Goal: Information Seeking & Learning: Find specific fact

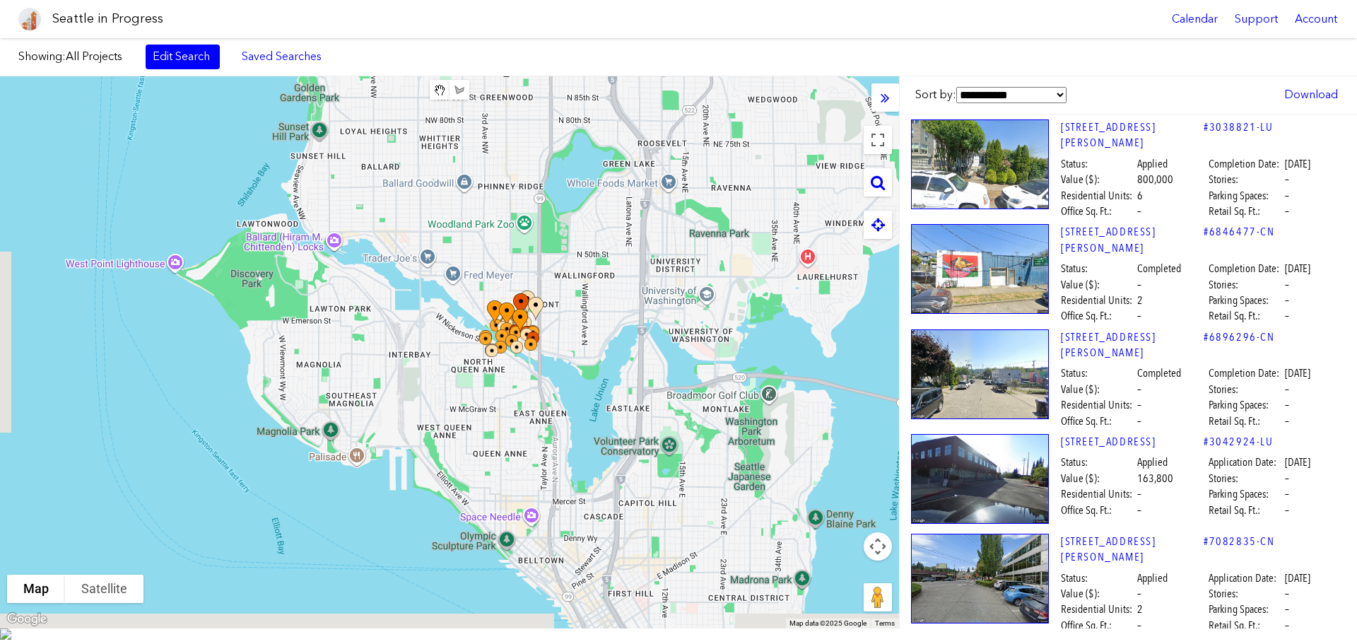
drag, startPoint x: 462, startPoint y: 237, endPoint x: 728, endPoint y: 45, distance: 328.4
click at [653, 94] on div at bounding box center [449, 352] width 899 height 552
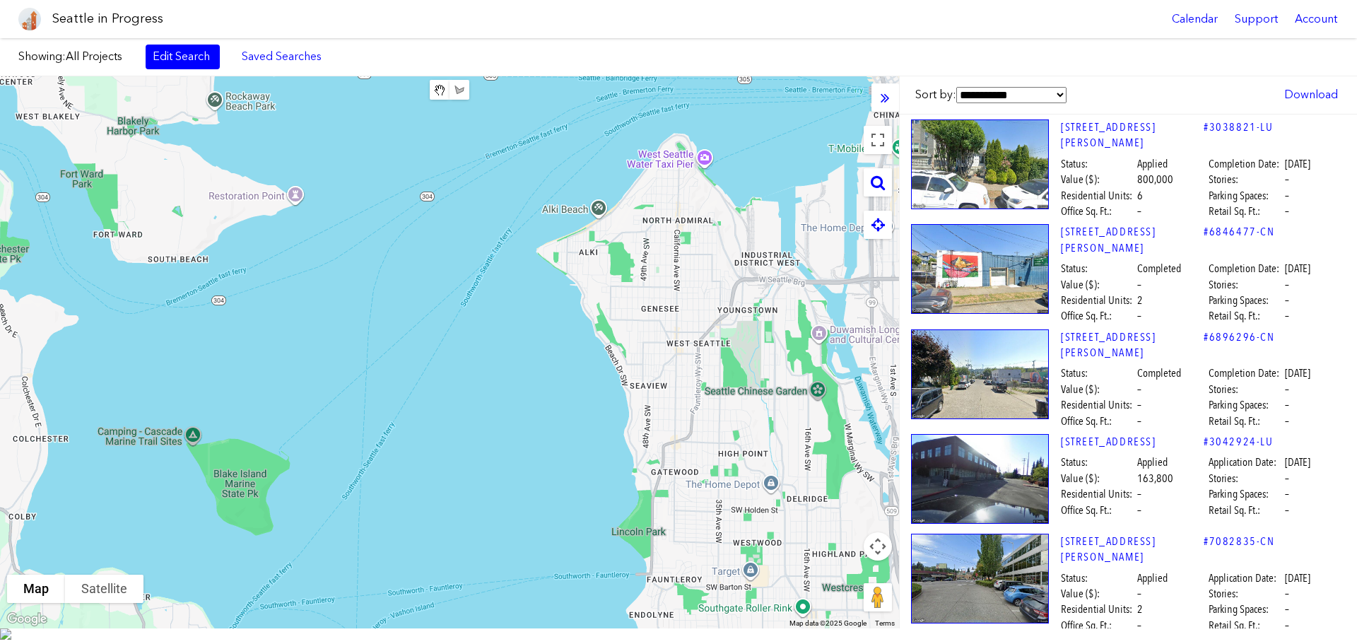
drag, startPoint x: 660, startPoint y: 405, endPoint x: 699, endPoint y: 316, distance: 97.2
click at [698, 22] on body "Seattle in Progress Calendar Support Account About [GEOGRAPHIC_DATA] in Progres…" at bounding box center [678, 322] width 1357 height 644
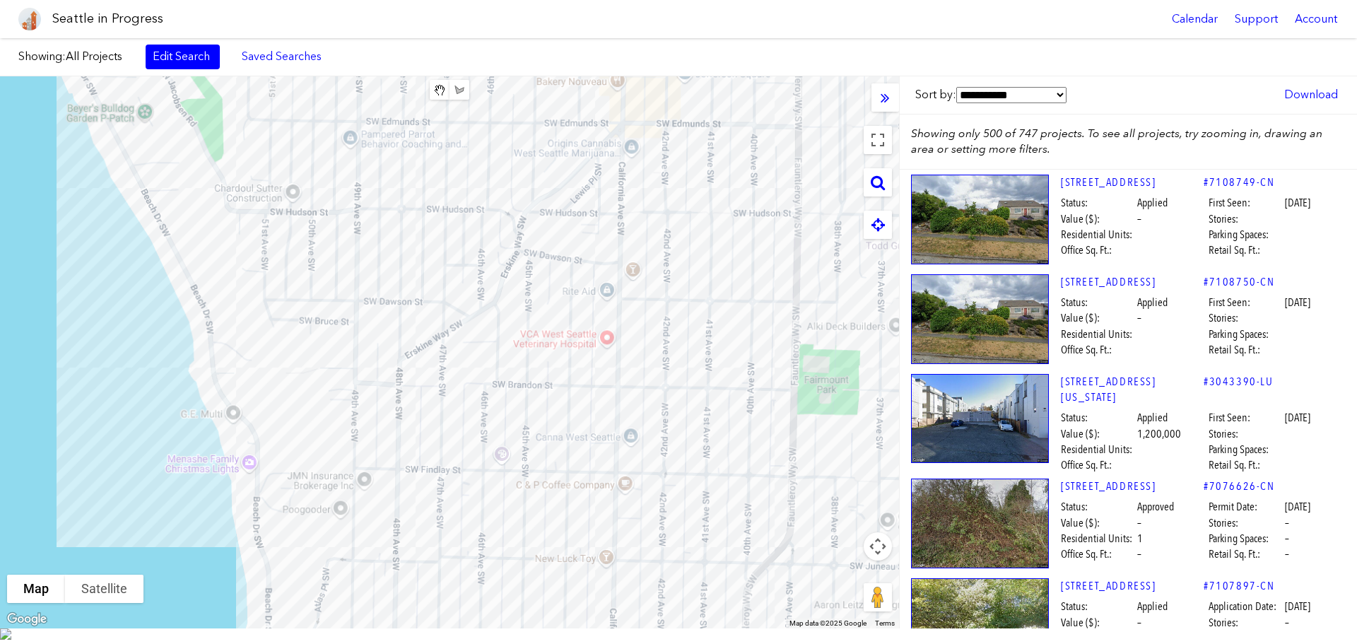
drag, startPoint x: 668, startPoint y: 440, endPoint x: 669, endPoint y: 269, distance: 171.0
click at [669, 269] on div at bounding box center [449, 352] width 899 height 552
click at [573, 477] on div at bounding box center [449, 352] width 899 height 552
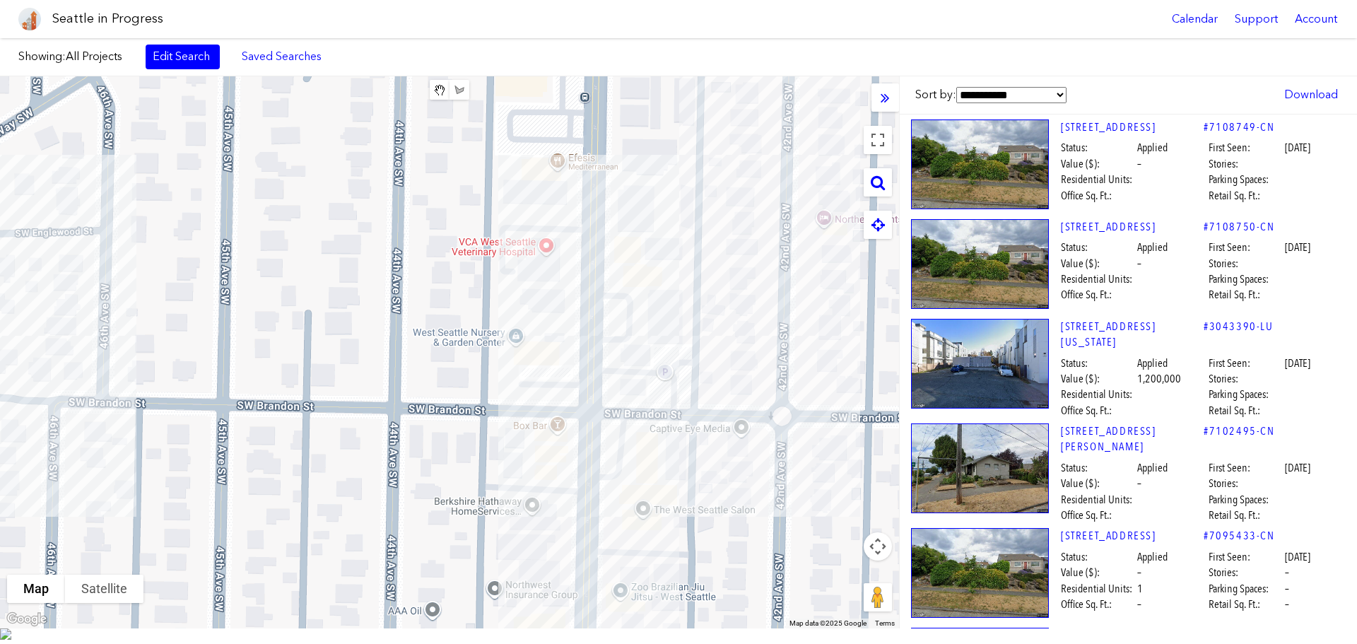
drag, startPoint x: 568, startPoint y: 355, endPoint x: 621, endPoint y: 395, distance: 66.0
click at [621, 395] on div at bounding box center [449, 352] width 899 height 552
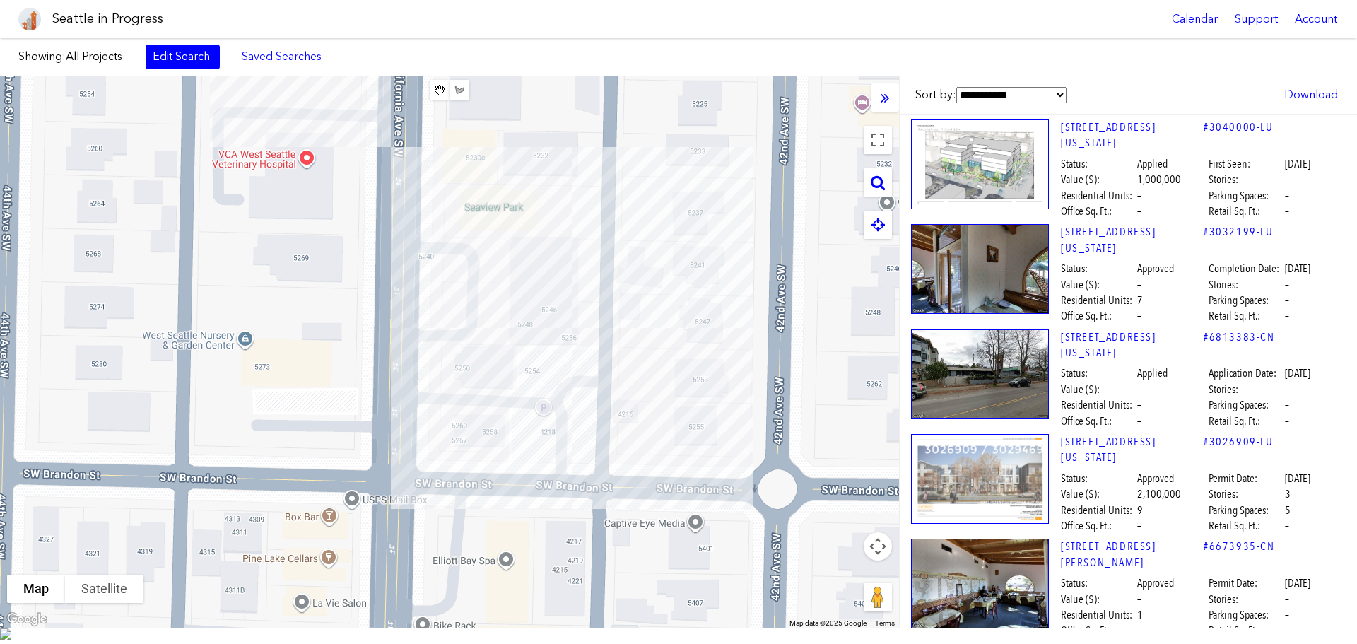
drag, startPoint x: 696, startPoint y: 349, endPoint x: 776, endPoint y: 377, distance: 84.7
click at [776, 377] on div at bounding box center [449, 352] width 899 height 552
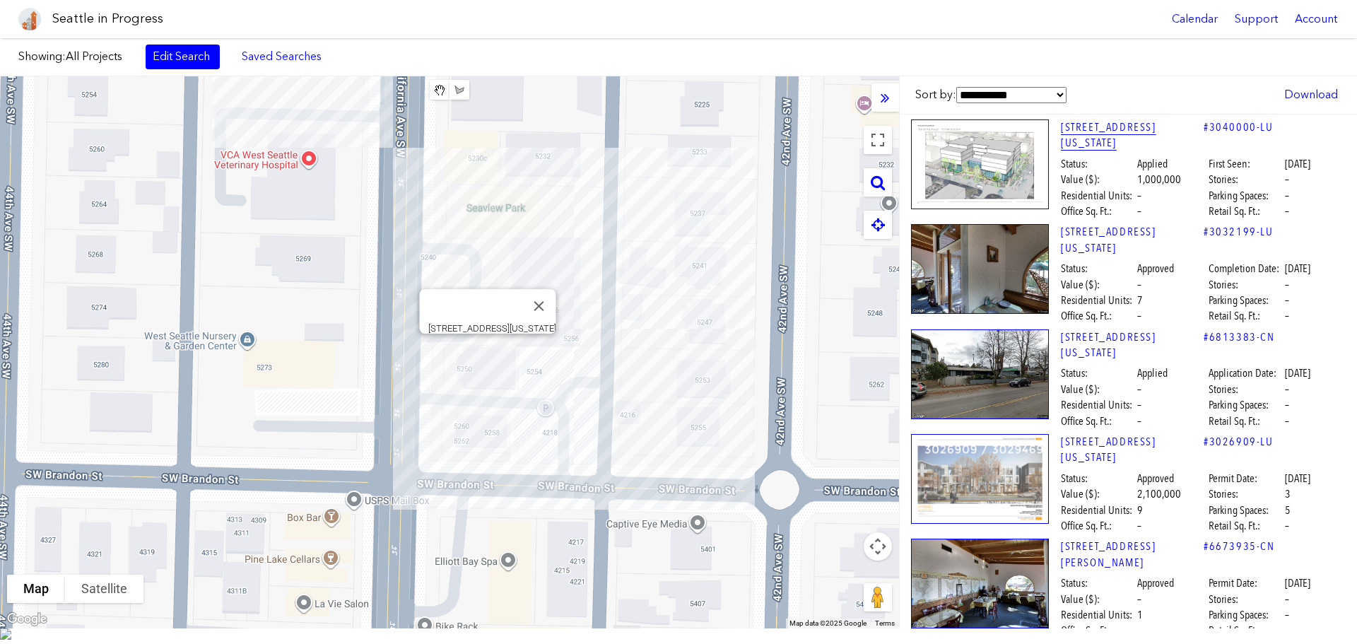
click at [1173, 123] on link "[STREET_ADDRESS][US_STATE]" at bounding box center [1132, 135] width 143 height 32
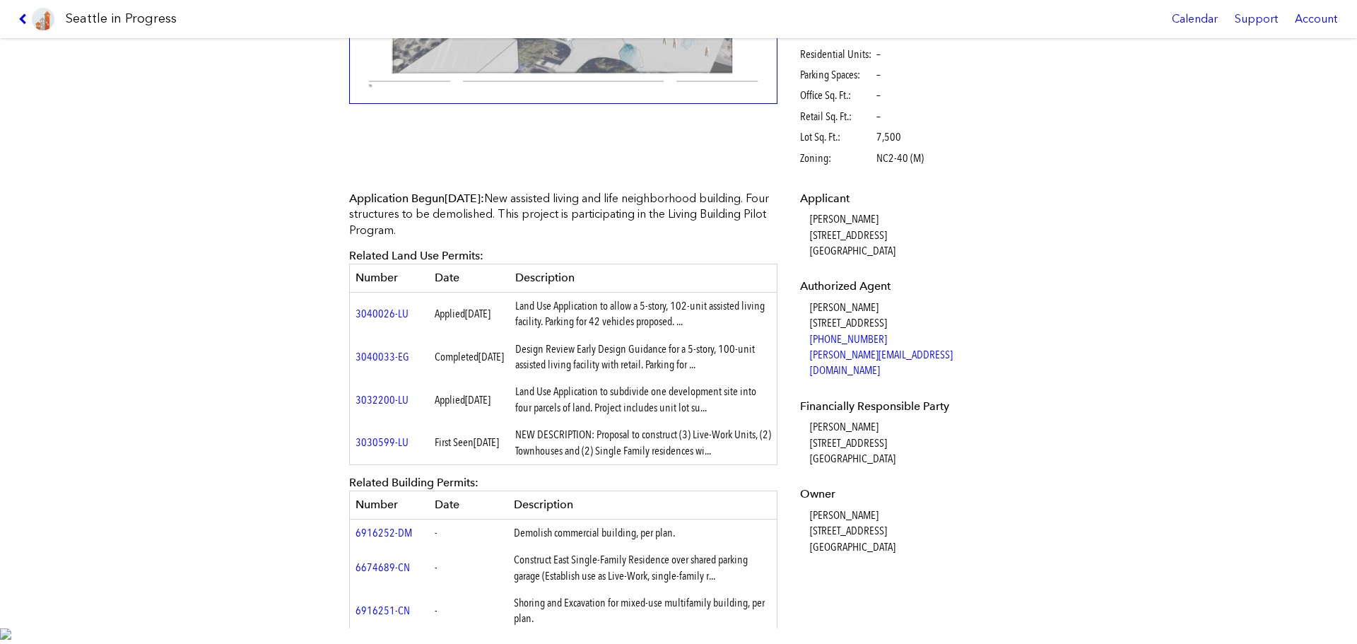
scroll to position [353, 0]
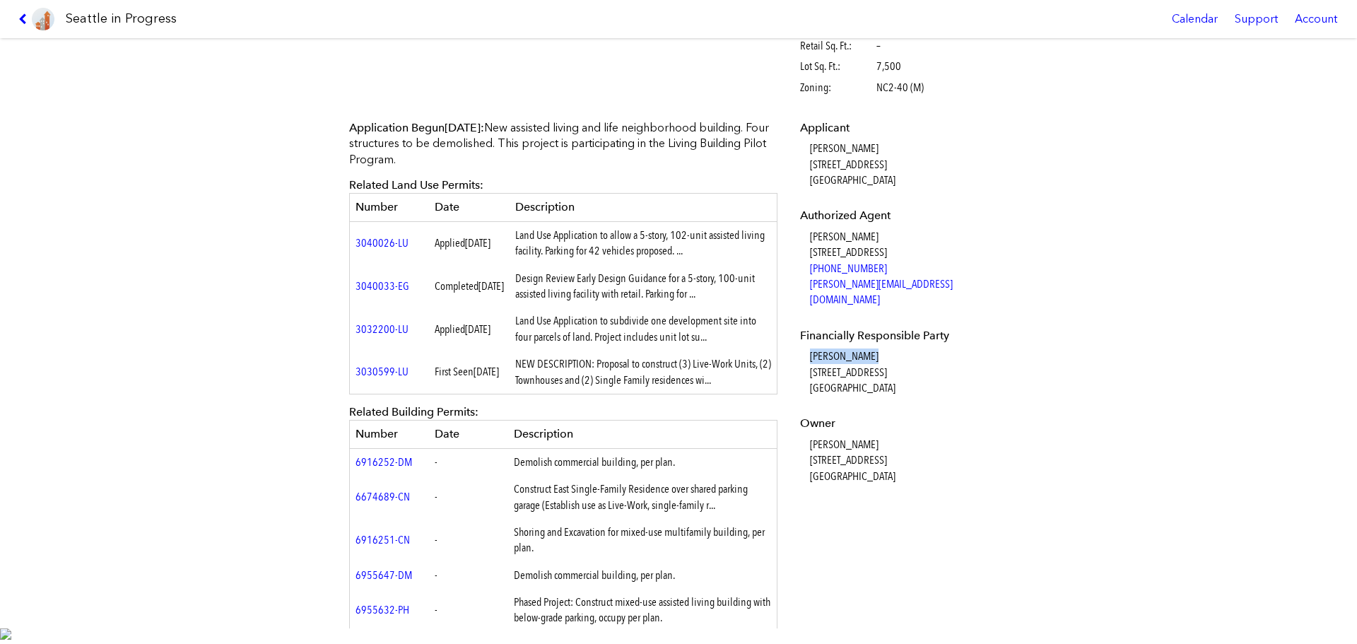
drag, startPoint x: 869, startPoint y: 339, endPoint x: 806, endPoint y: 336, distance: 63.0
click at [810, 348] on dd "[PERSON_NAME] [STREET_ADDRESS]" at bounding box center [907, 371] width 194 height 47
click at [977, 287] on dd "[PERSON_NAME] [STREET_ADDRESS] [PHONE_NUMBER] [PERSON_NAME][EMAIL_ADDRESS][DOMA…" at bounding box center [907, 268] width 194 height 79
drag, startPoint x: 871, startPoint y: 343, endPoint x: 790, endPoint y: 343, distance: 80.6
click at [790, 343] on div "Applicant [PERSON_NAME] [STREET_ADDRESS] Authorized Agent [PERSON_NAME] [STREET…" at bounding box center [902, 312] width 224 height 404
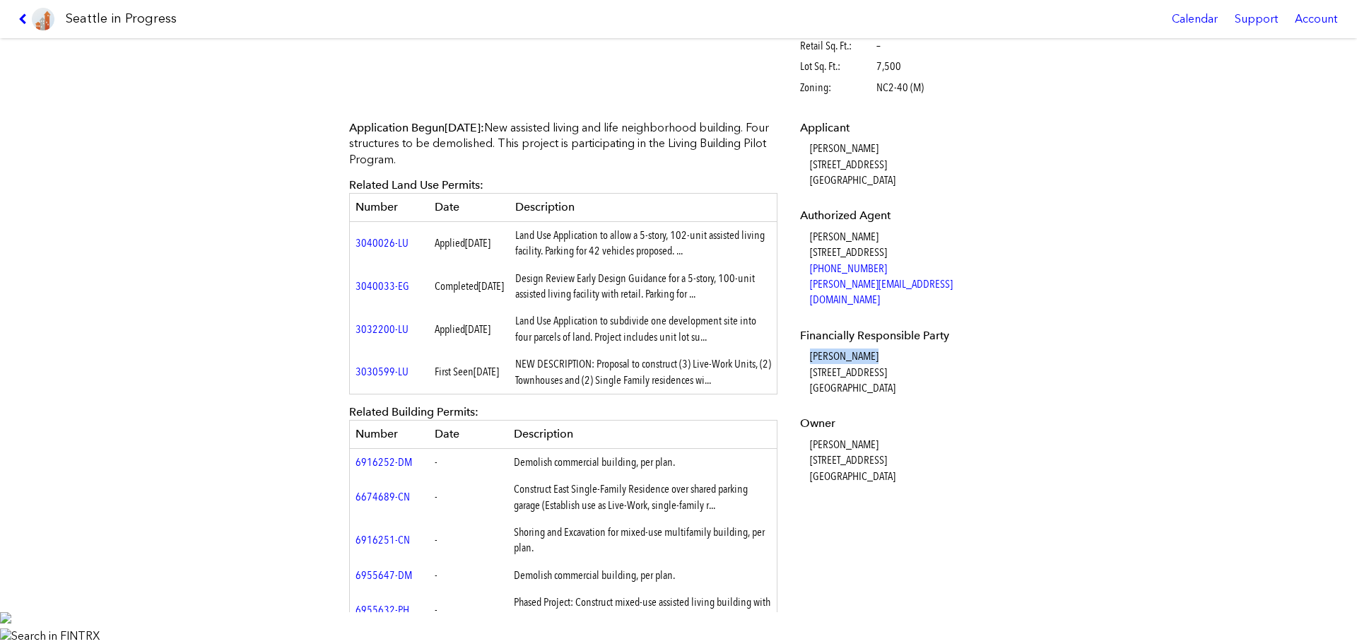
copy dd "[PERSON_NAME]"
click at [1108, 431] on div "[STREET_ADDRESS][US_STATE] #3040000-LU Full design proposal Status: Applied Fir…" at bounding box center [678, 325] width 1357 height 574
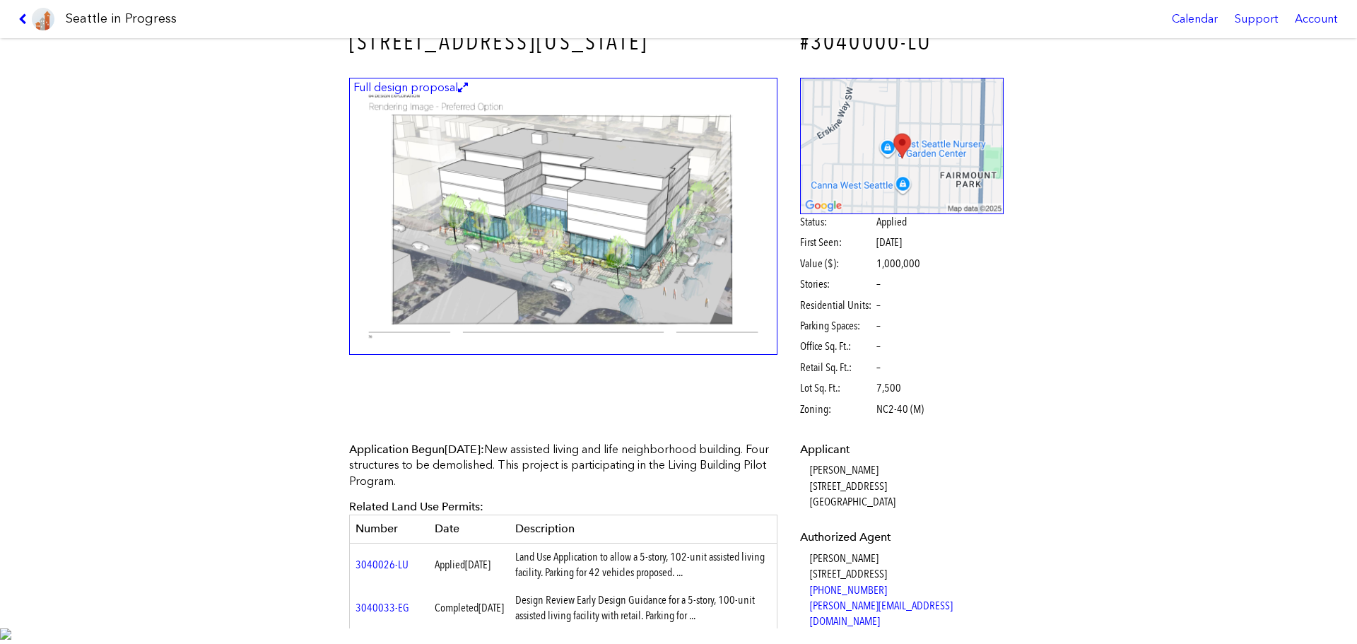
scroll to position [0, 0]
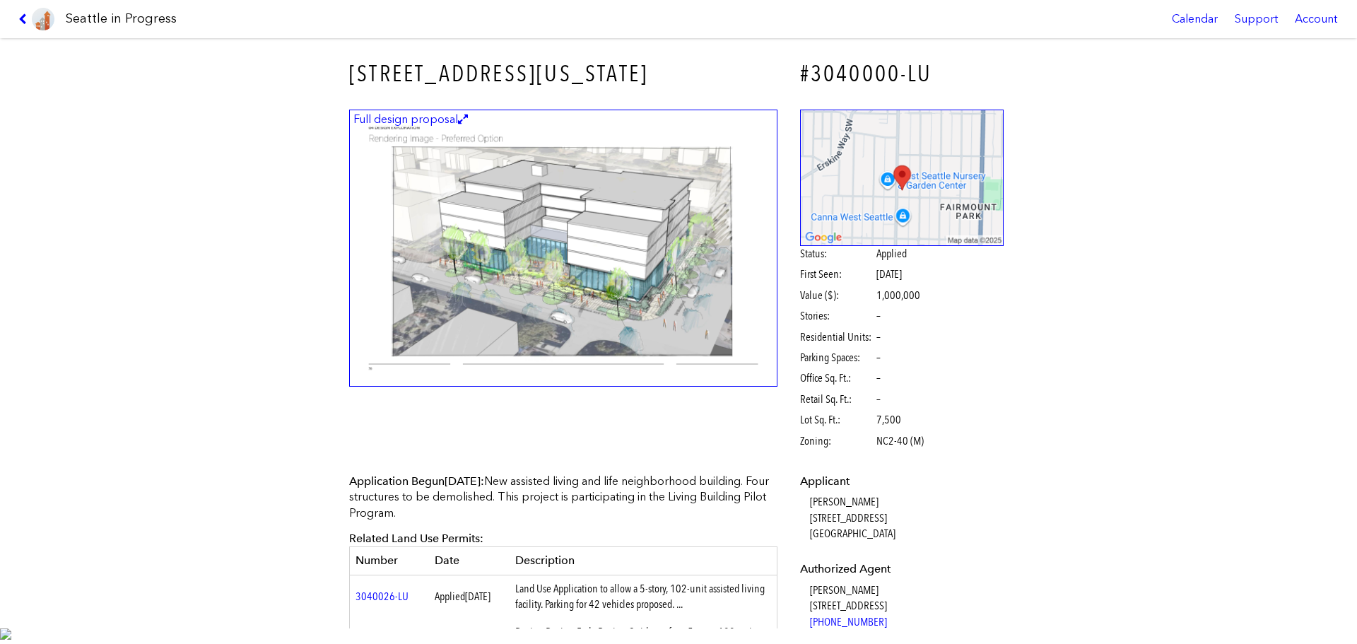
click at [594, 287] on img at bounding box center [563, 249] width 428 height 278
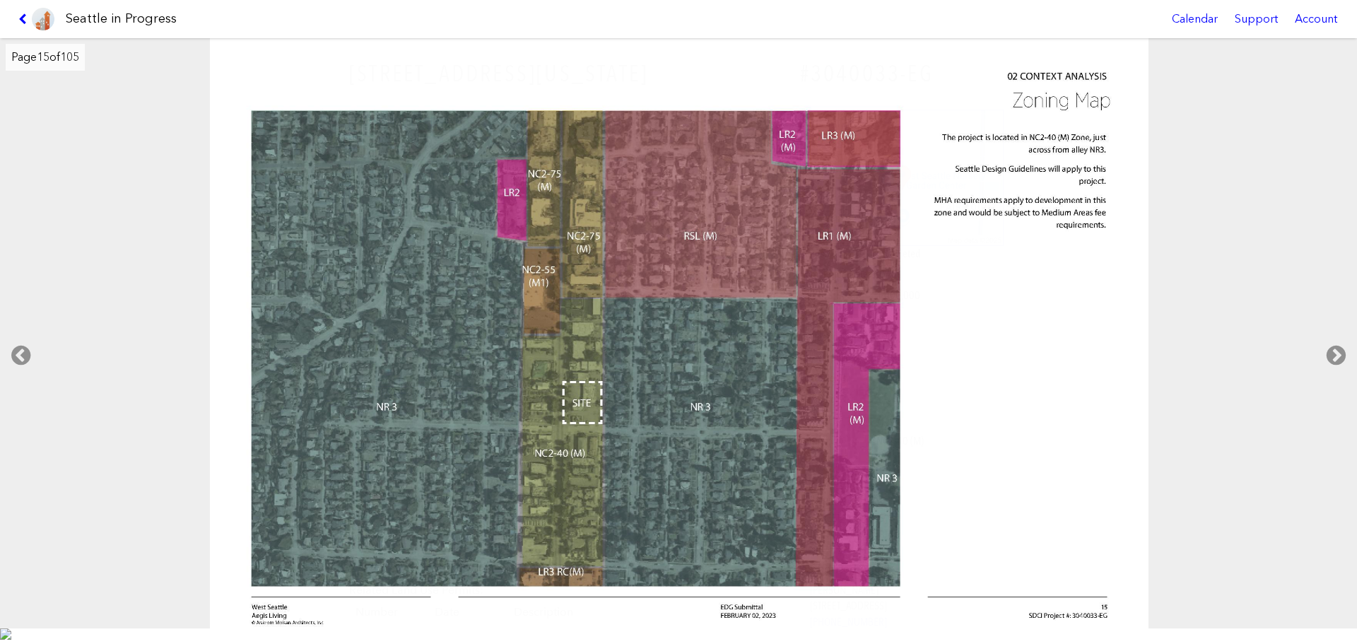
click at [35, 18] on img at bounding box center [43, 19] width 23 height 23
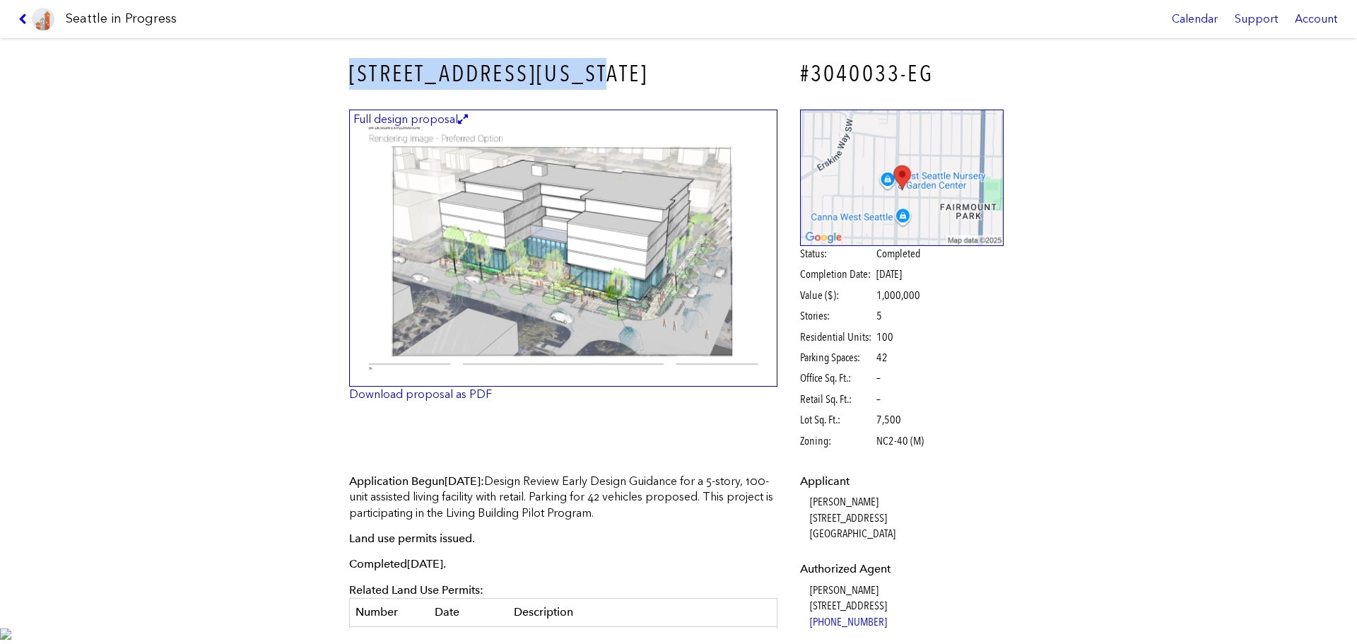
drag, startPoint x: 594, startPoint y: 74, endPoint x: 249, endPoint y: 66, distance: 345.0
click at [249, 66] on div "[STREET_ADDRESS][US_STATE] #3040033-EG Full design proposal Download proposal a…" at bounding box center [678, 333] width 1357 height 590
copy h3 "[STREET_ADDRESS][US_STATE]"
